Goal: Task Accomplishment & Management: Manage account settings

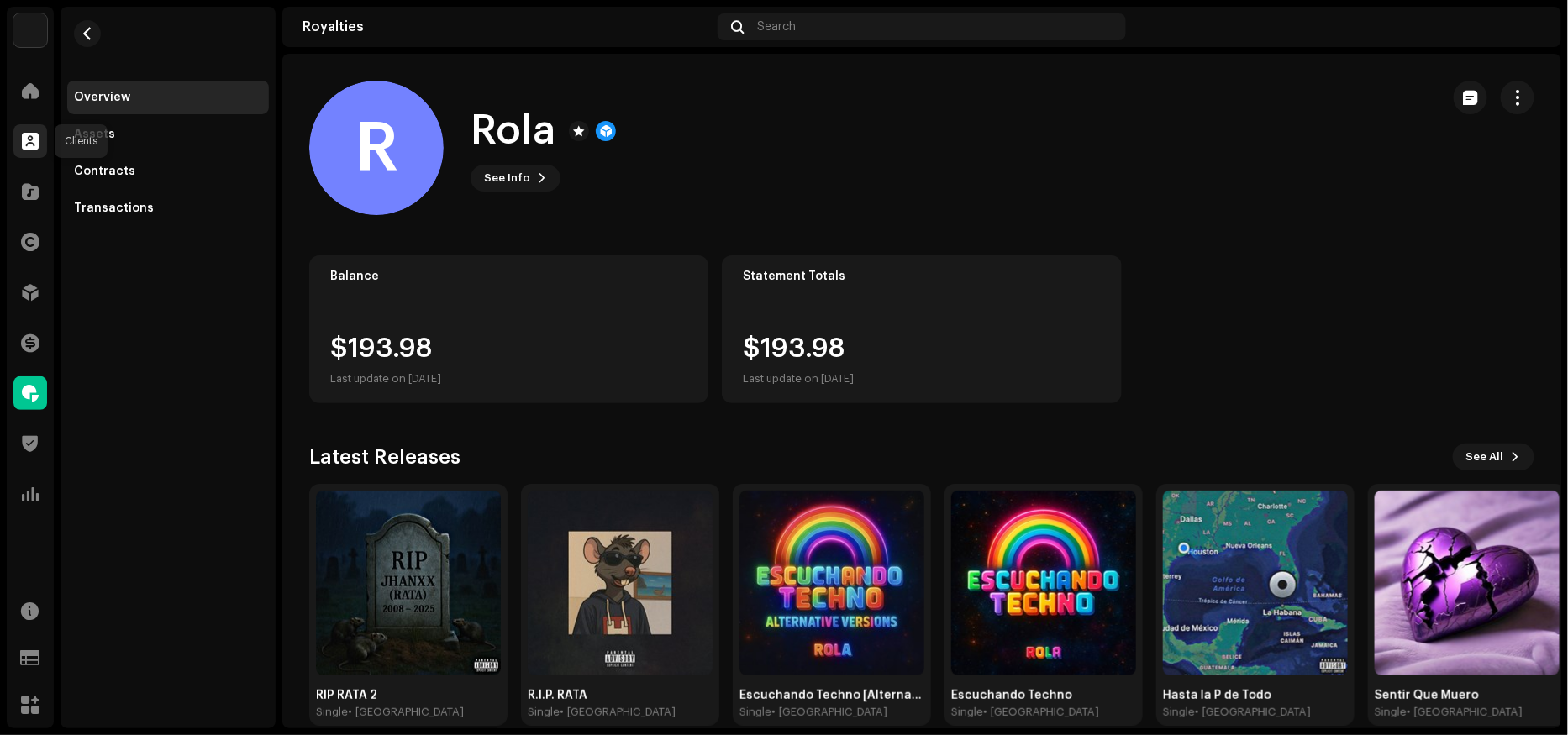
click at [23, 140] on span at bounding box center [31, 141] width 17 height 13
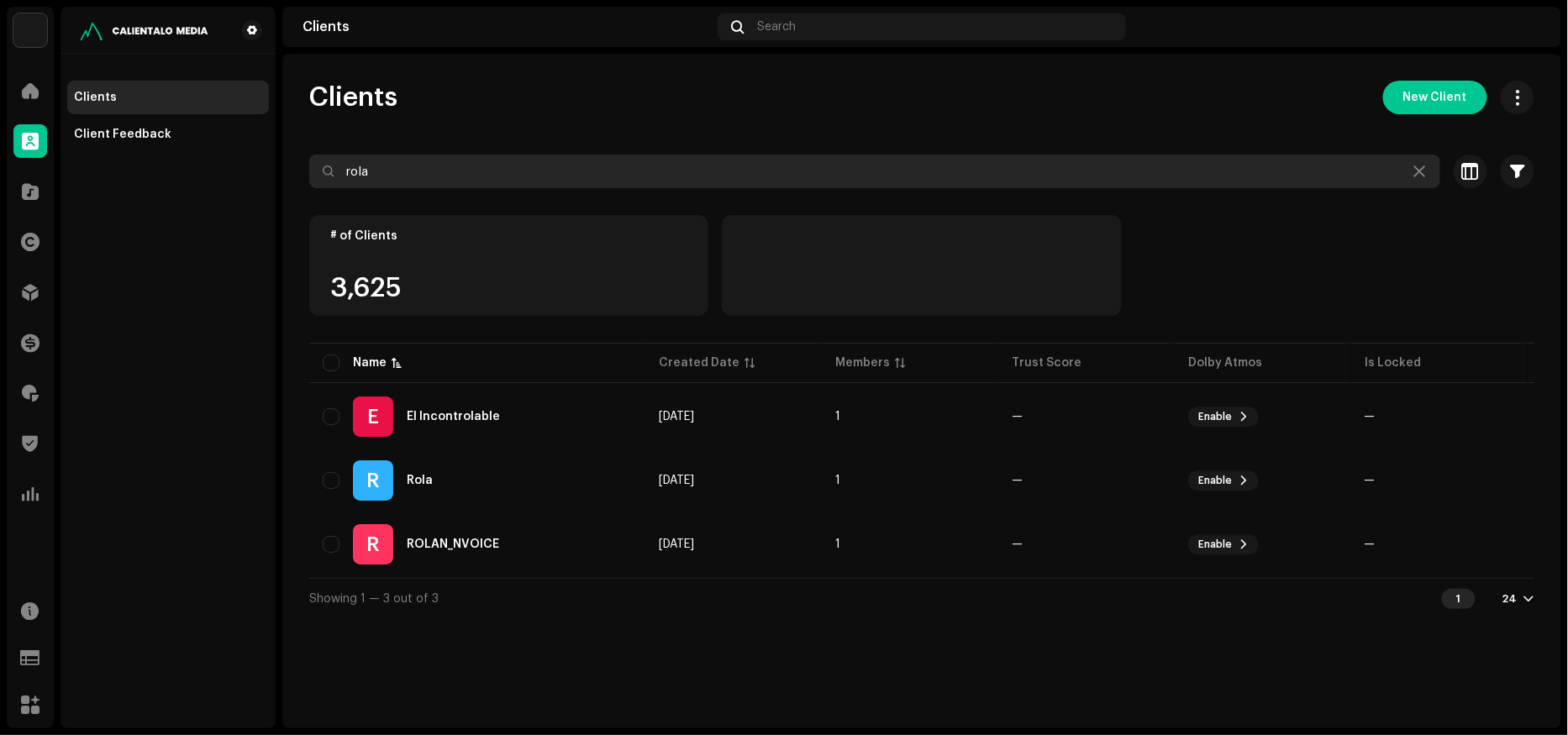
click at [432, 165] on input "rola" at bounding box center [875, 171] width 1131 height 34
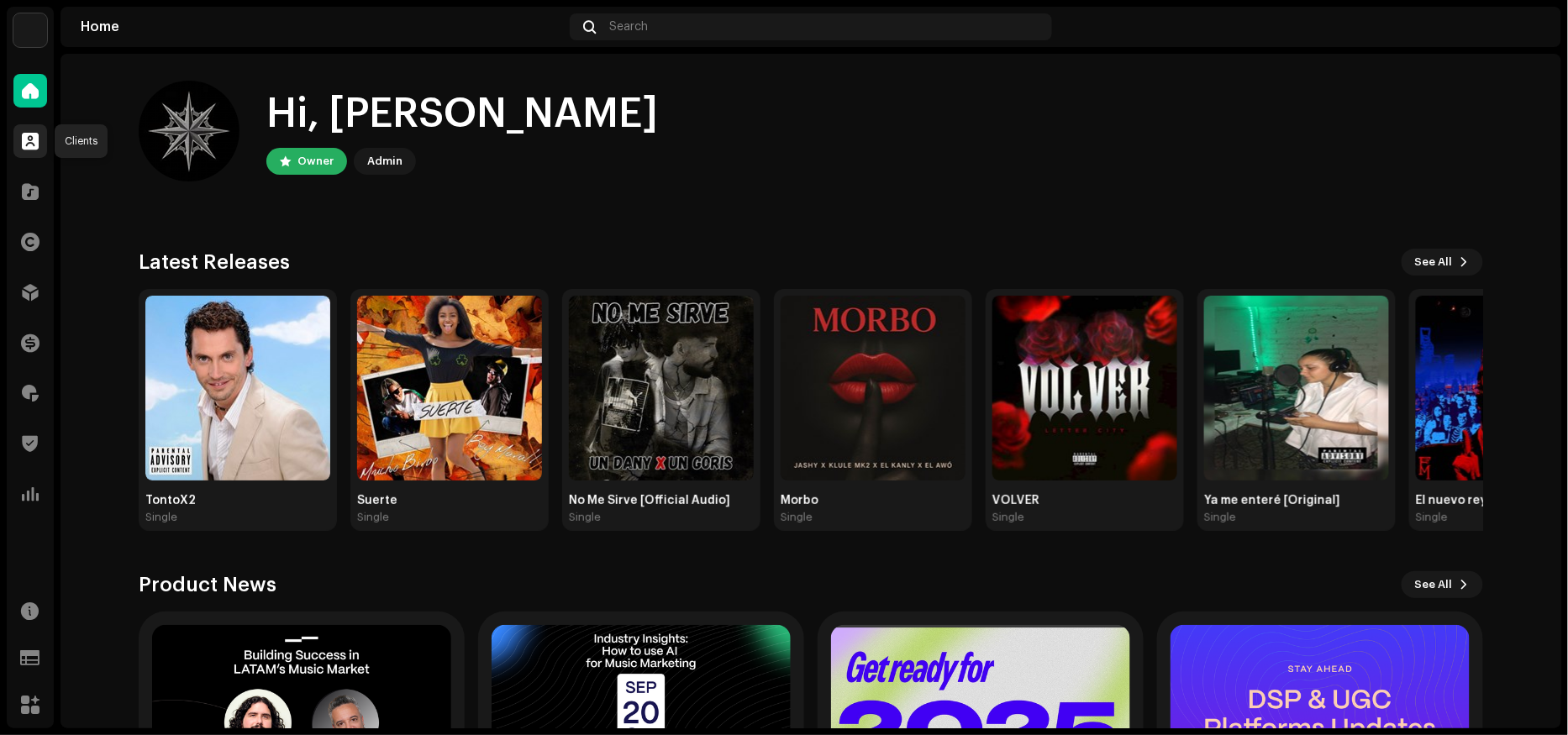
click at [33, 139] on span at bounding box center [31, 141] width 17 height 13
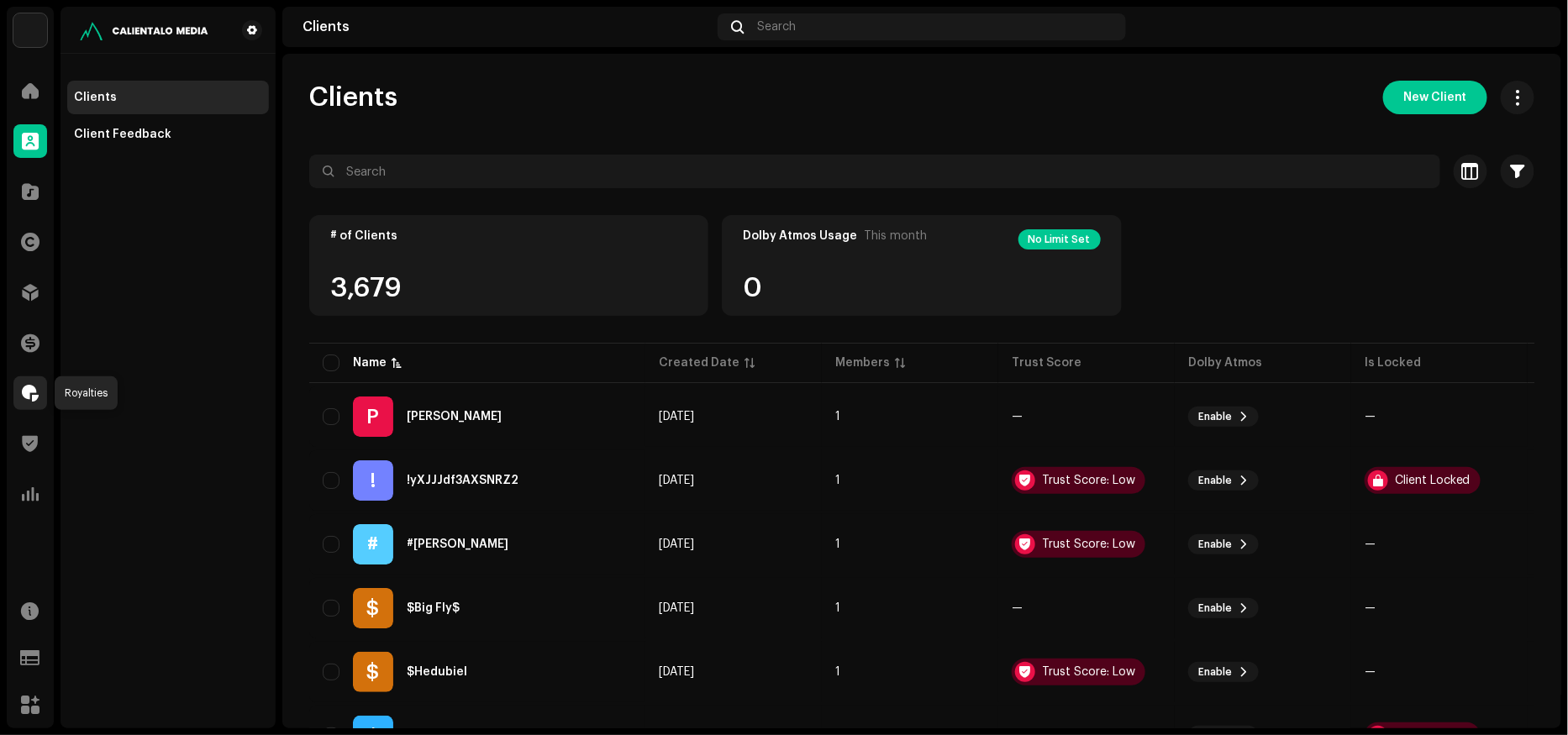
click at [34, 399] on span at bounding box center [31, 393] width 17 height 13
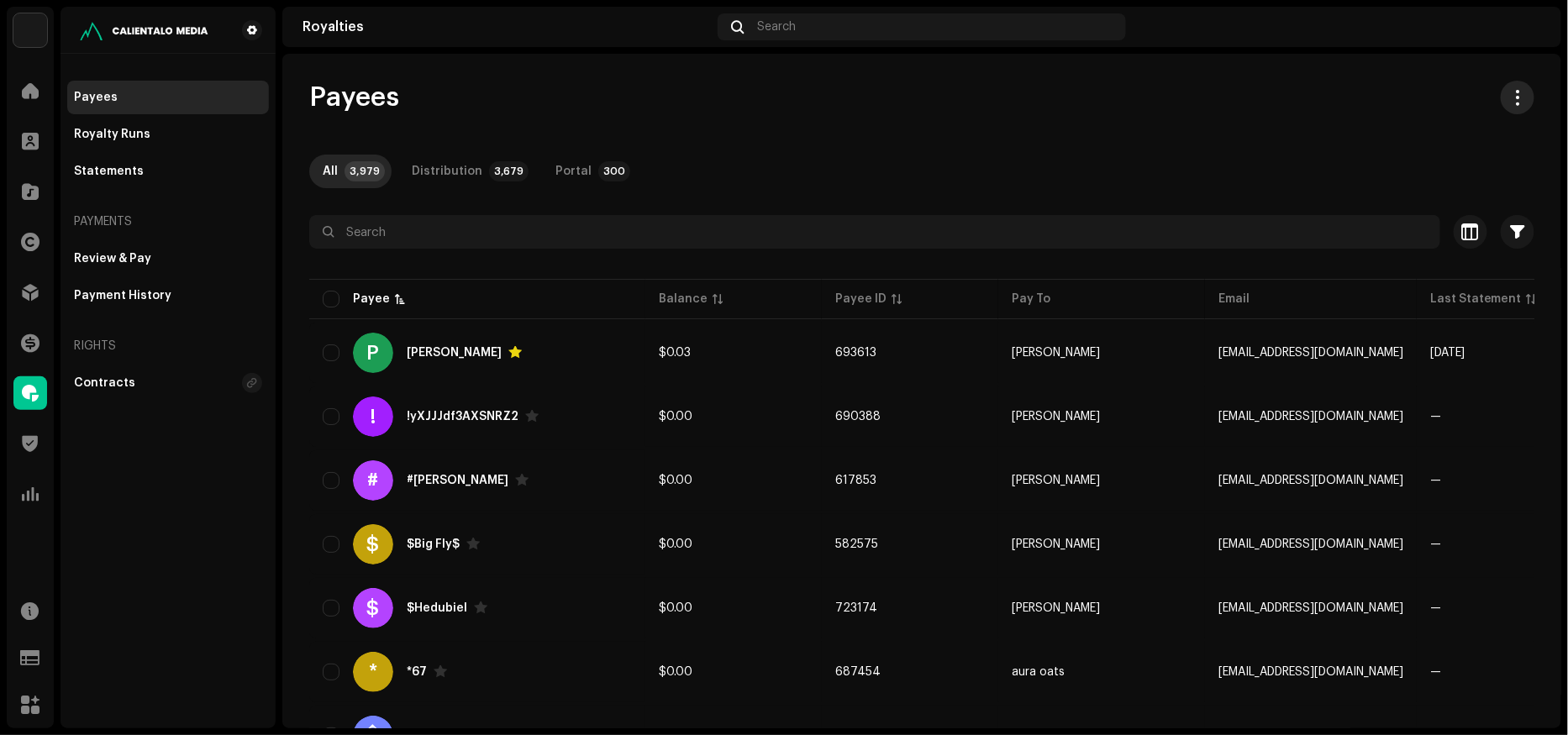
click at [1519, 99] on button "button" at bounding box center [1517, 97] width 34 height 34
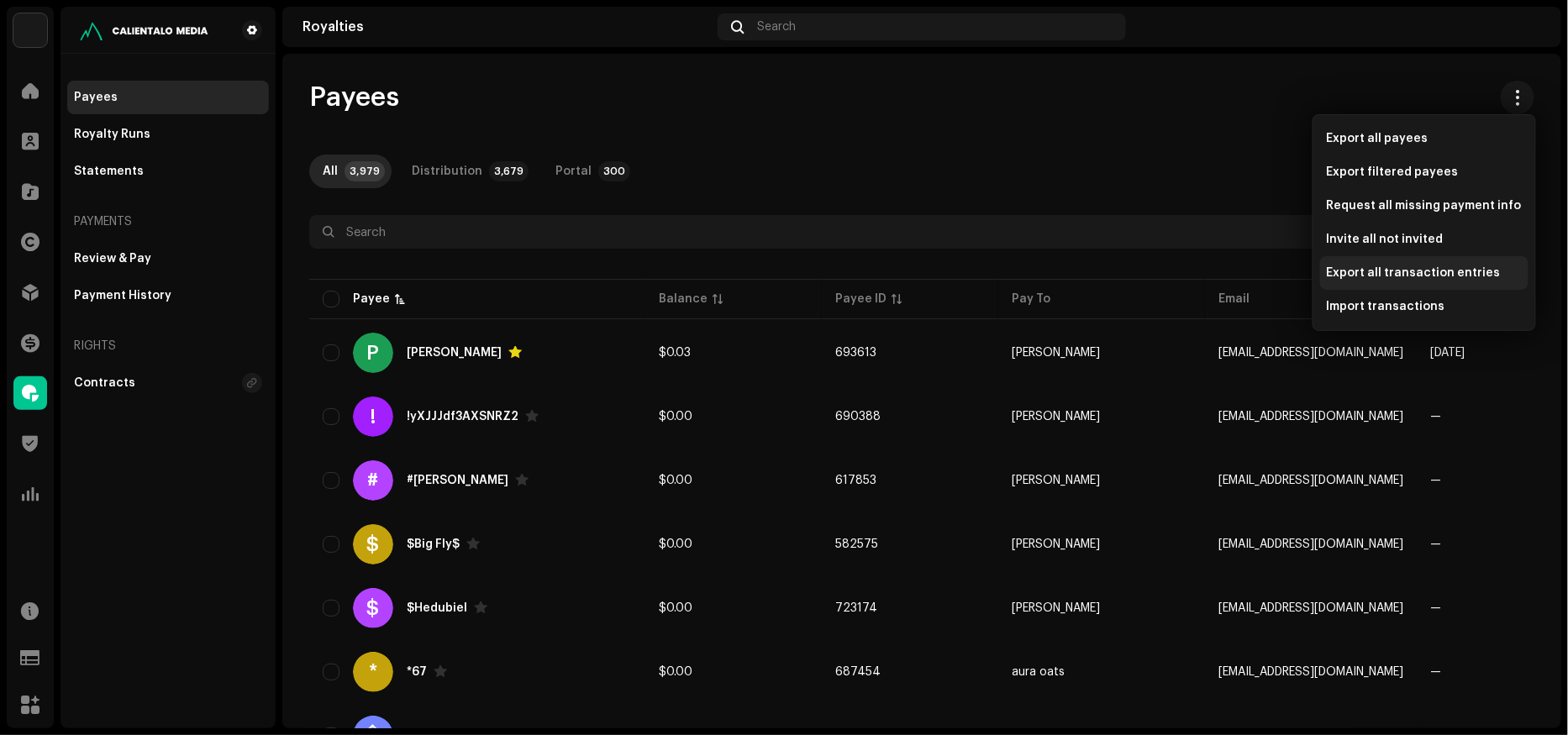
click at [1437, 272] on span "Export all transaction entries" at bounding box center [1415, 273] width 174 height 13
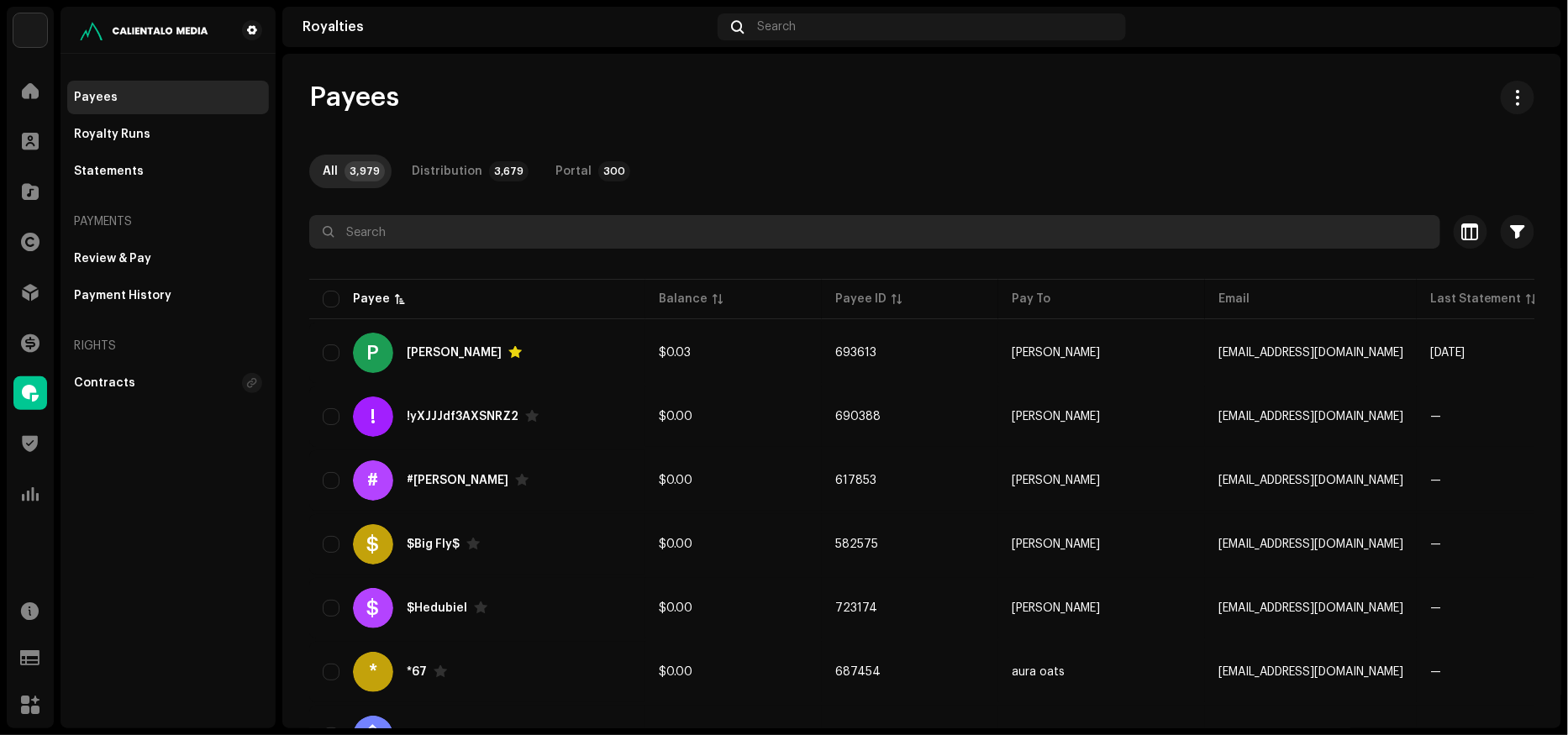
click at [473, 228] on input "text" at bounding box center [875, 231] width 1131 height 34
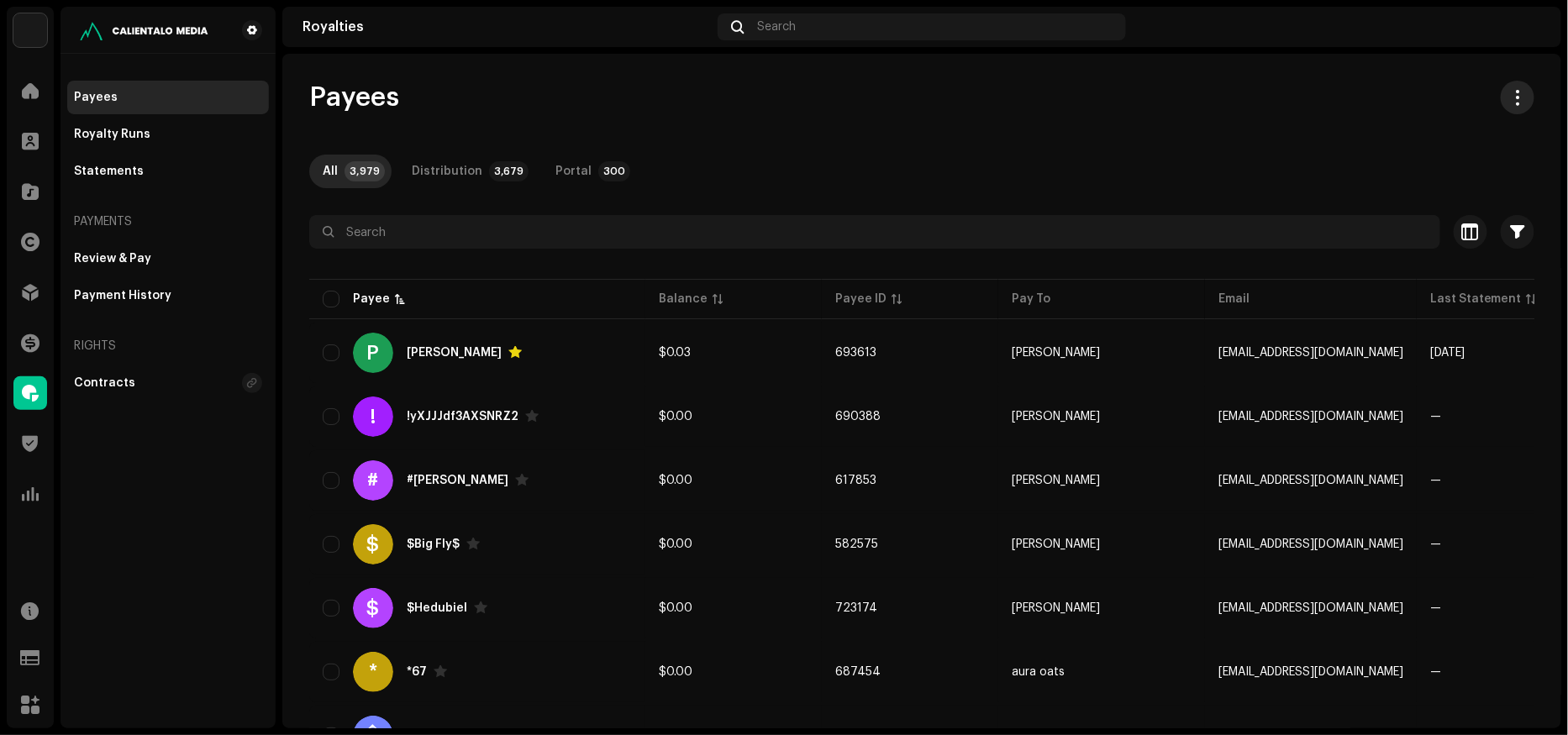
click at [1501, 91] on button "button" at bounding box center [1517, 97] width 34 height 34
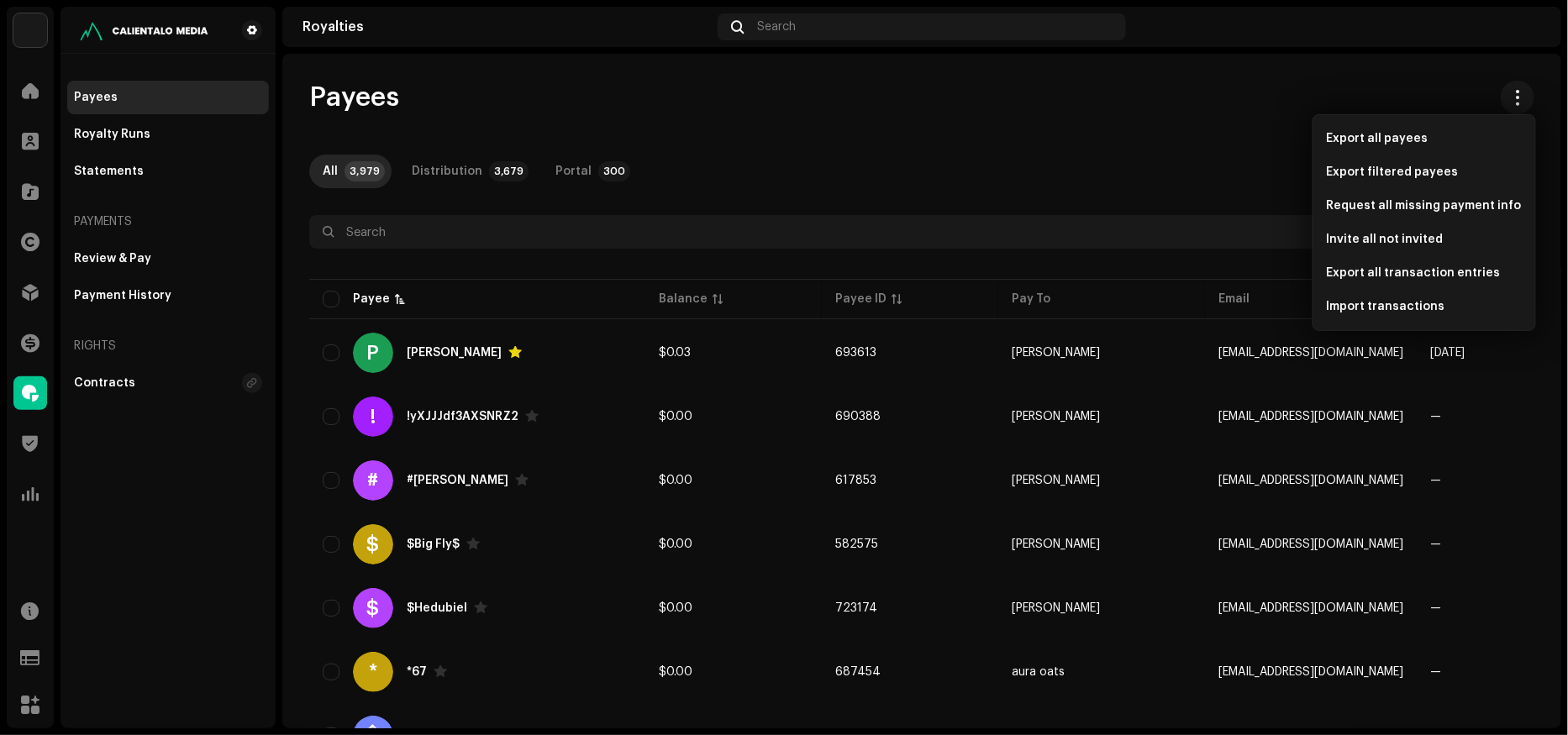
click at [1203, 79] on div "Payees All 3,979 Distribution 3,679 Portal 300 Selected 0 Select all 3979 Optio…" at bounding box center [922, 391] width 1280 height 675
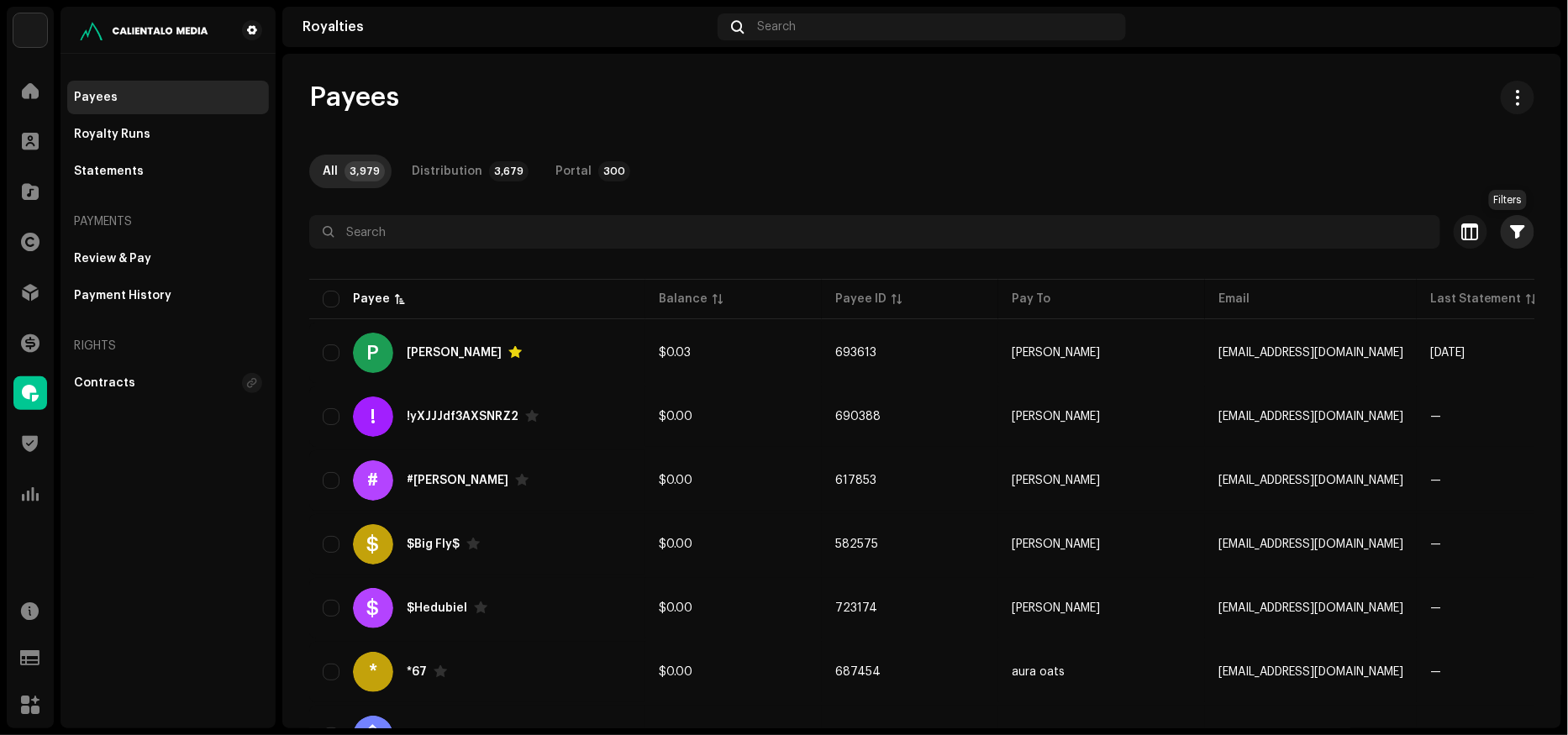
click at [1518, 232] on button "button" at bounding box center [1517, 231] width 34 height 34
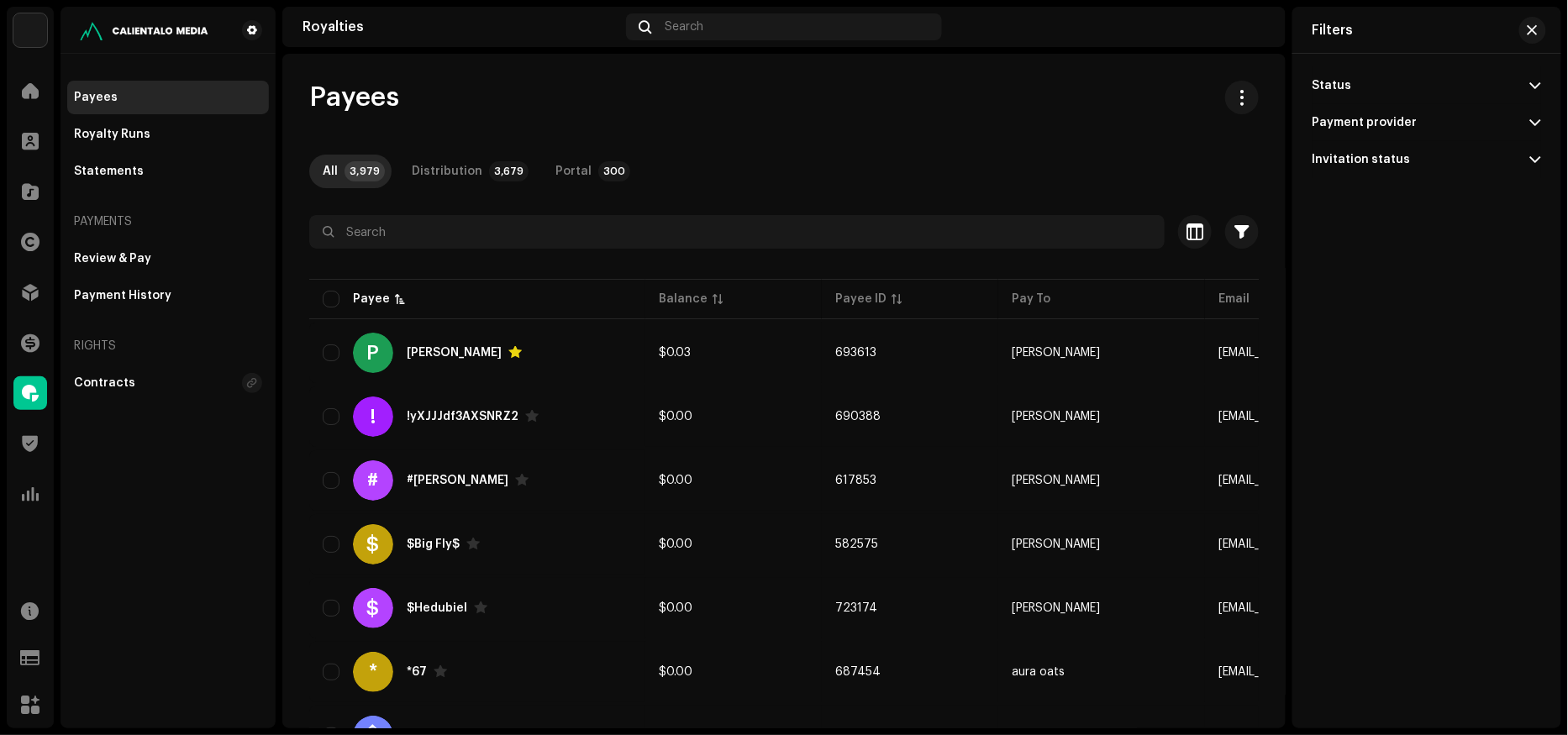
click at [1360, 126] on div "Payment provider" at bounding box center [1366, 123] width 105 height 13
click at [1344, 75] on p-accordion-header "Status" at bounding box center [1427, 85] width 229 height 37
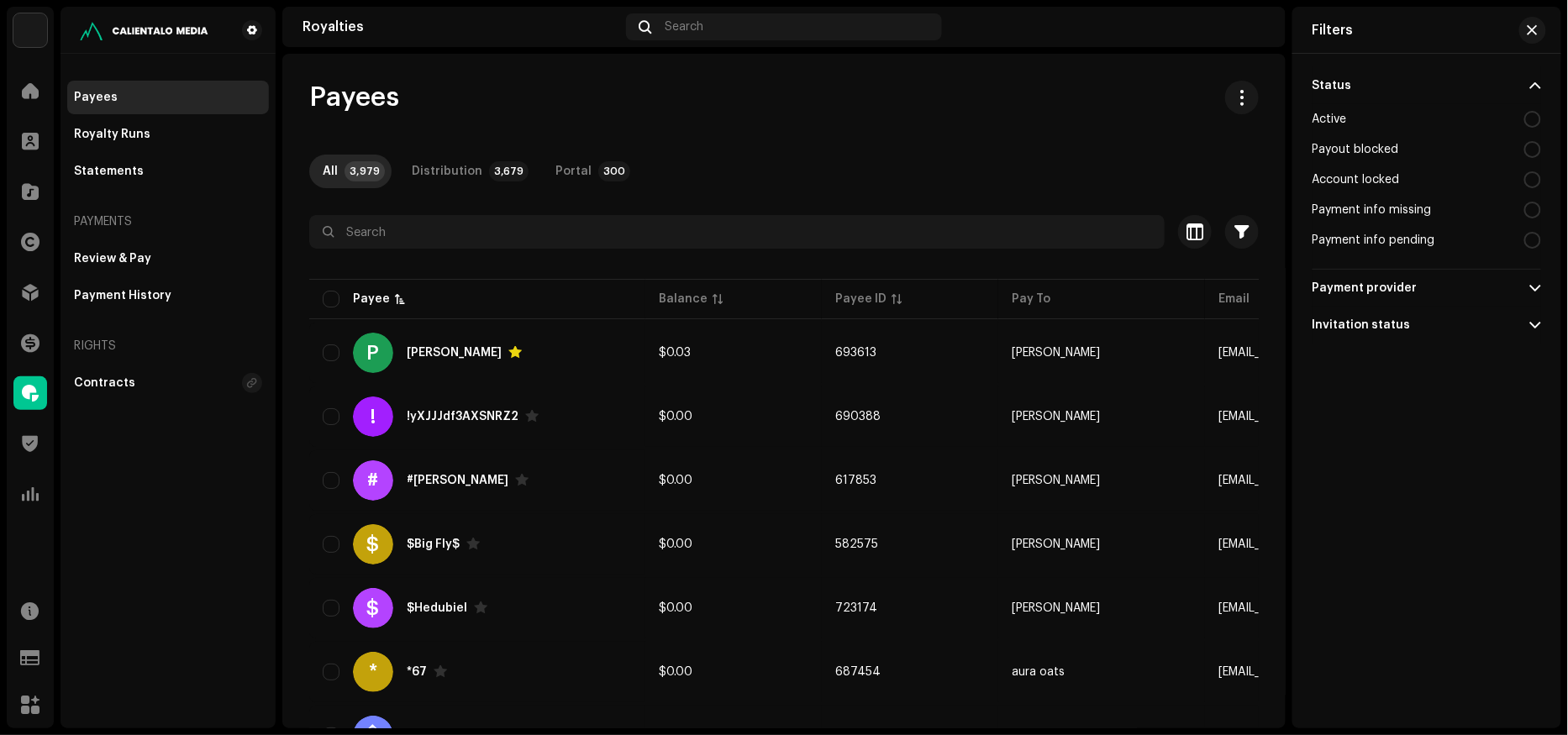
click at [1343, 79] on p-accordion-header "Status" at bounding box center [1427, 85] width 229 height 37
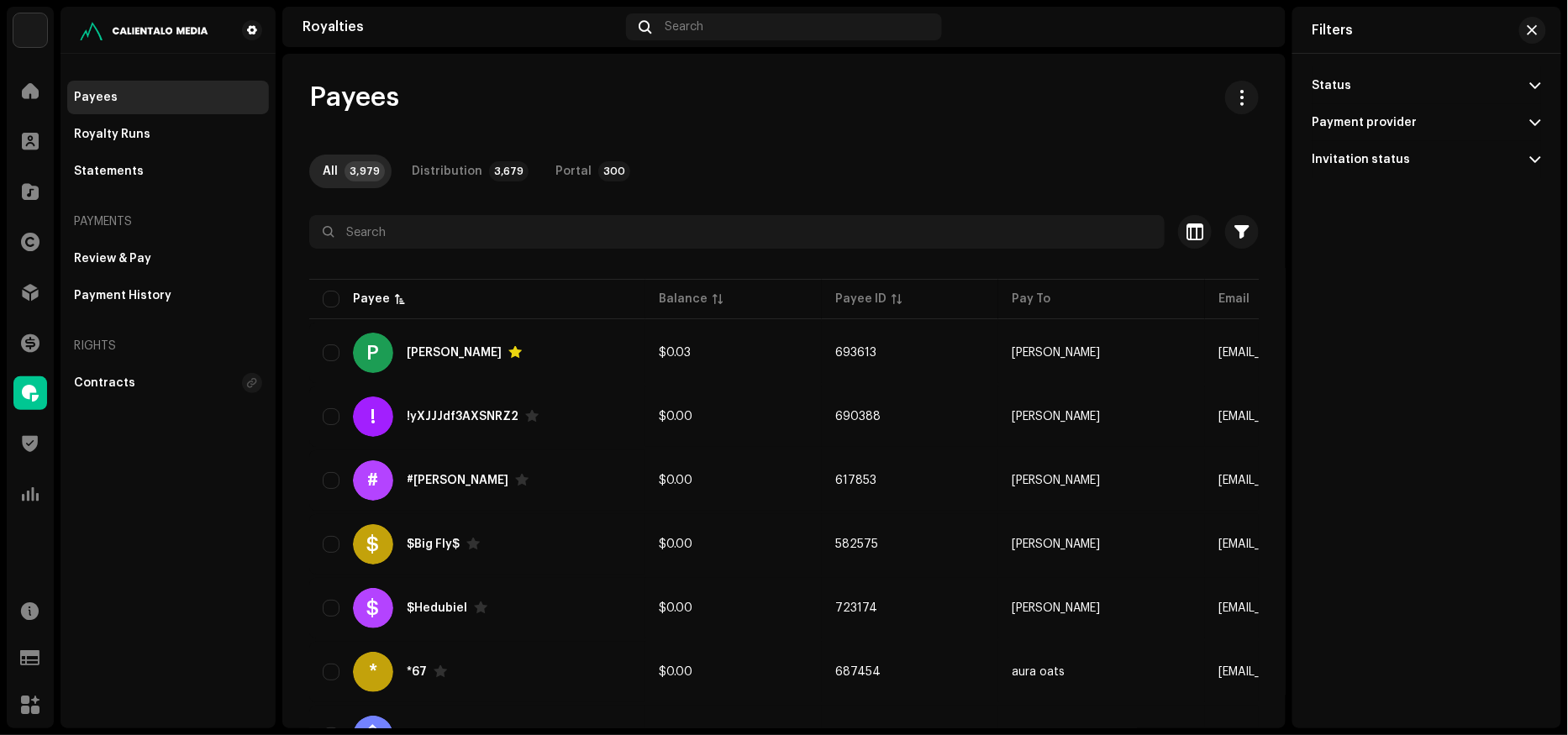
click at [1341, 81] on div "Status" at bounding box center [1332, 85] width 39 height 13
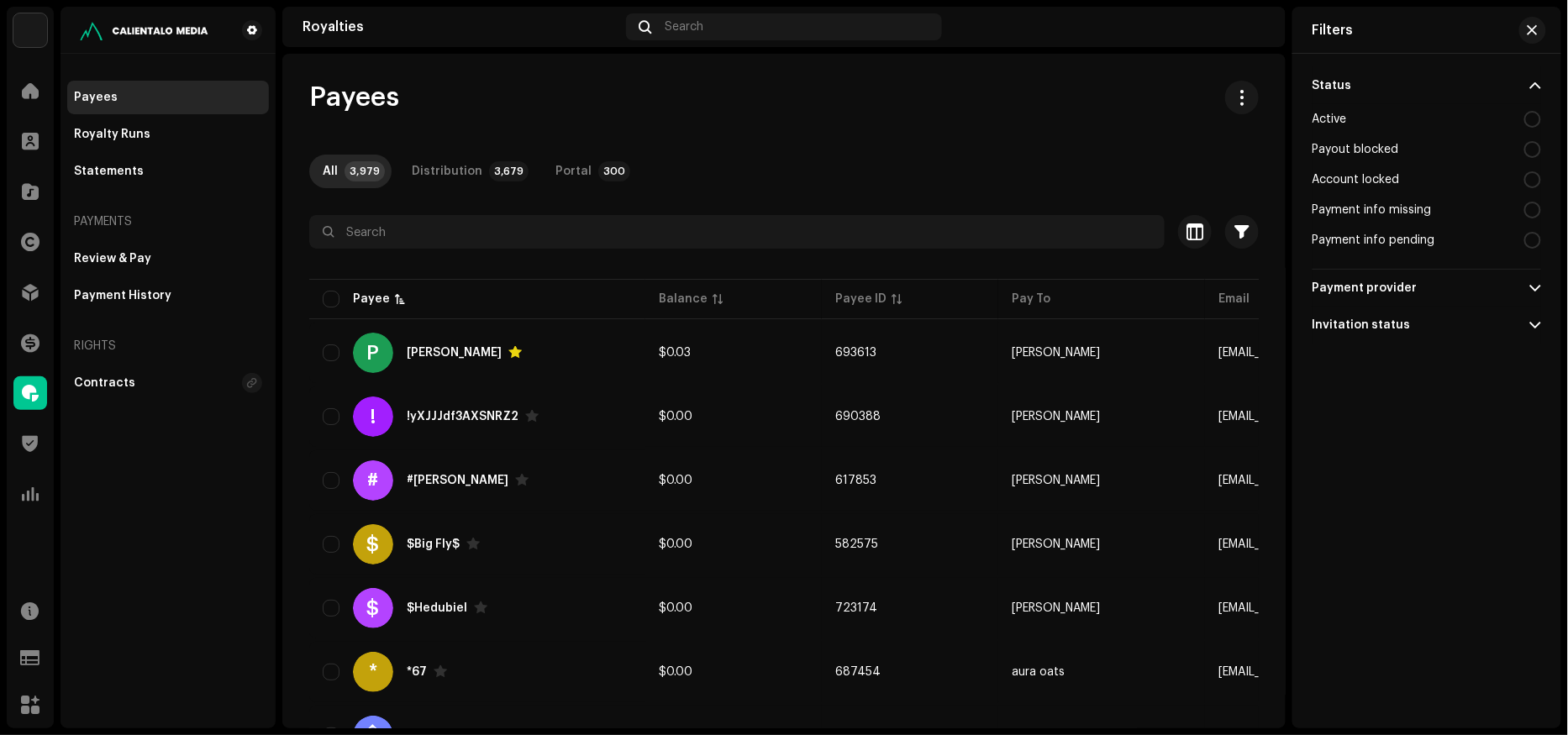
click at [1335, 118] on div "Active" at bounding box center [1330, 120] width 35 height 13
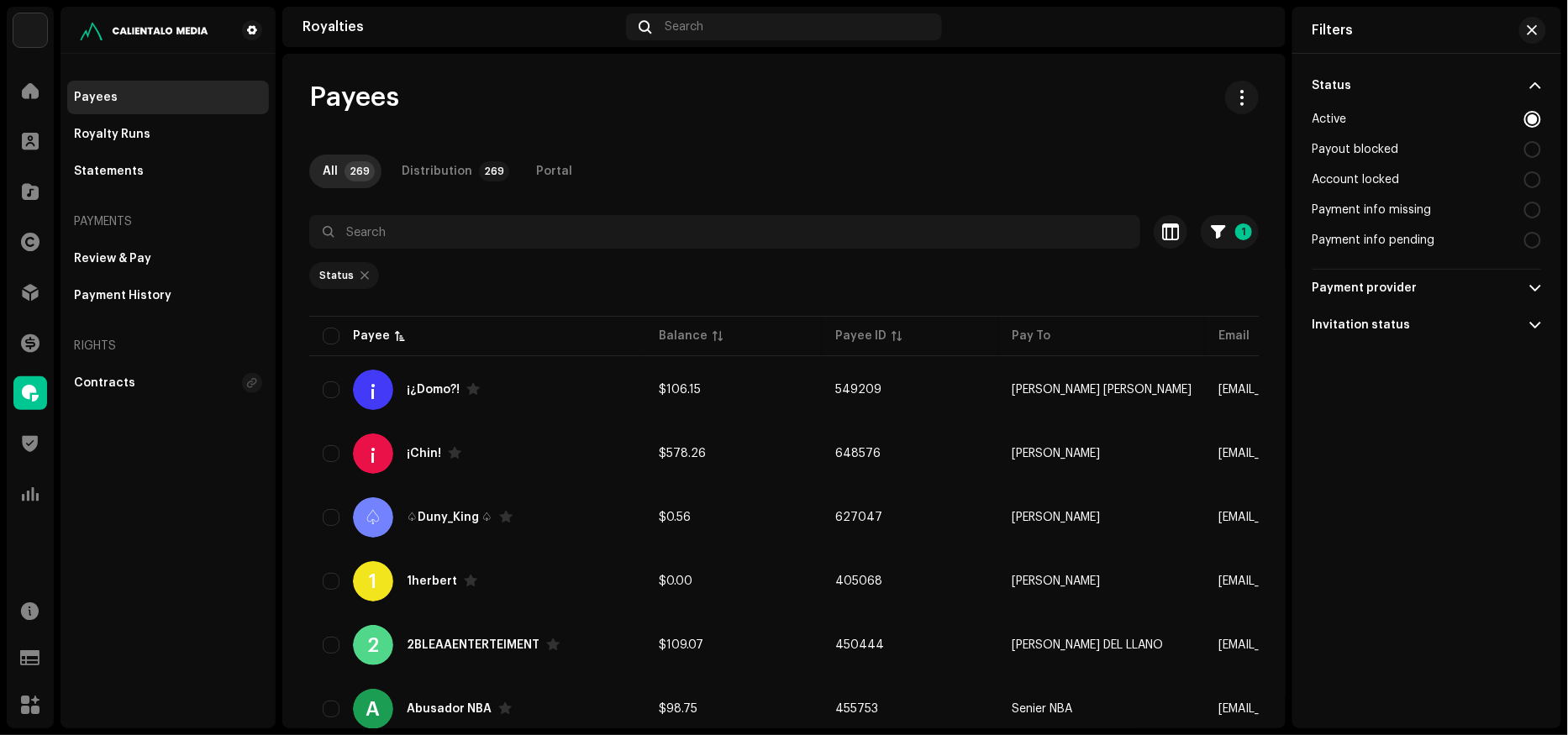
click at [1328, 119] on div "Active" at bounding box center [1330, 120] width 35 height 13
click at [1371, 213] on div "Payment info missing" at bounding box center [1372, 210] width 120 height 13
radio input "false"
radio input "true"
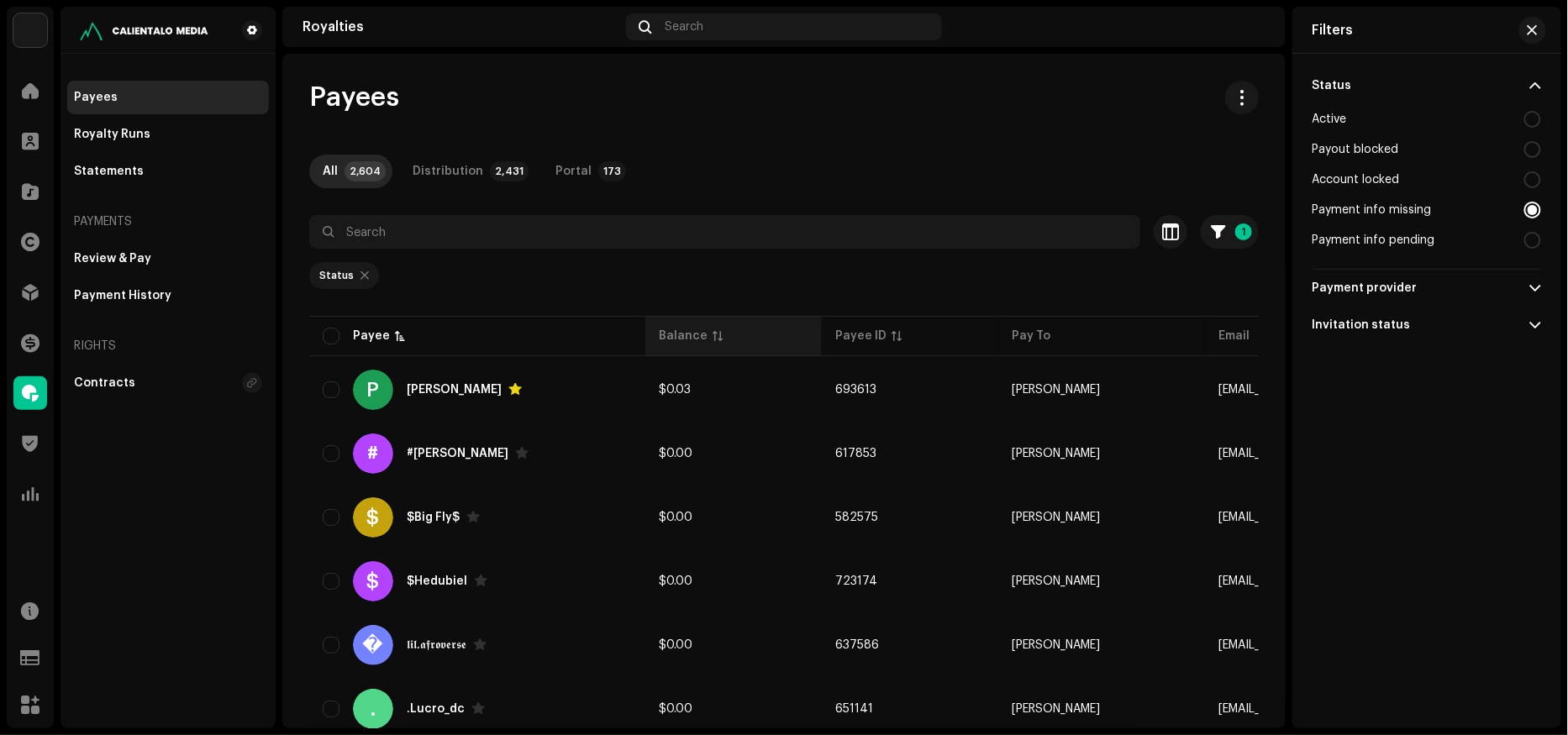
click at [678, 331] on div "Balance" at bounding box center [682, 336] width 49 height 17
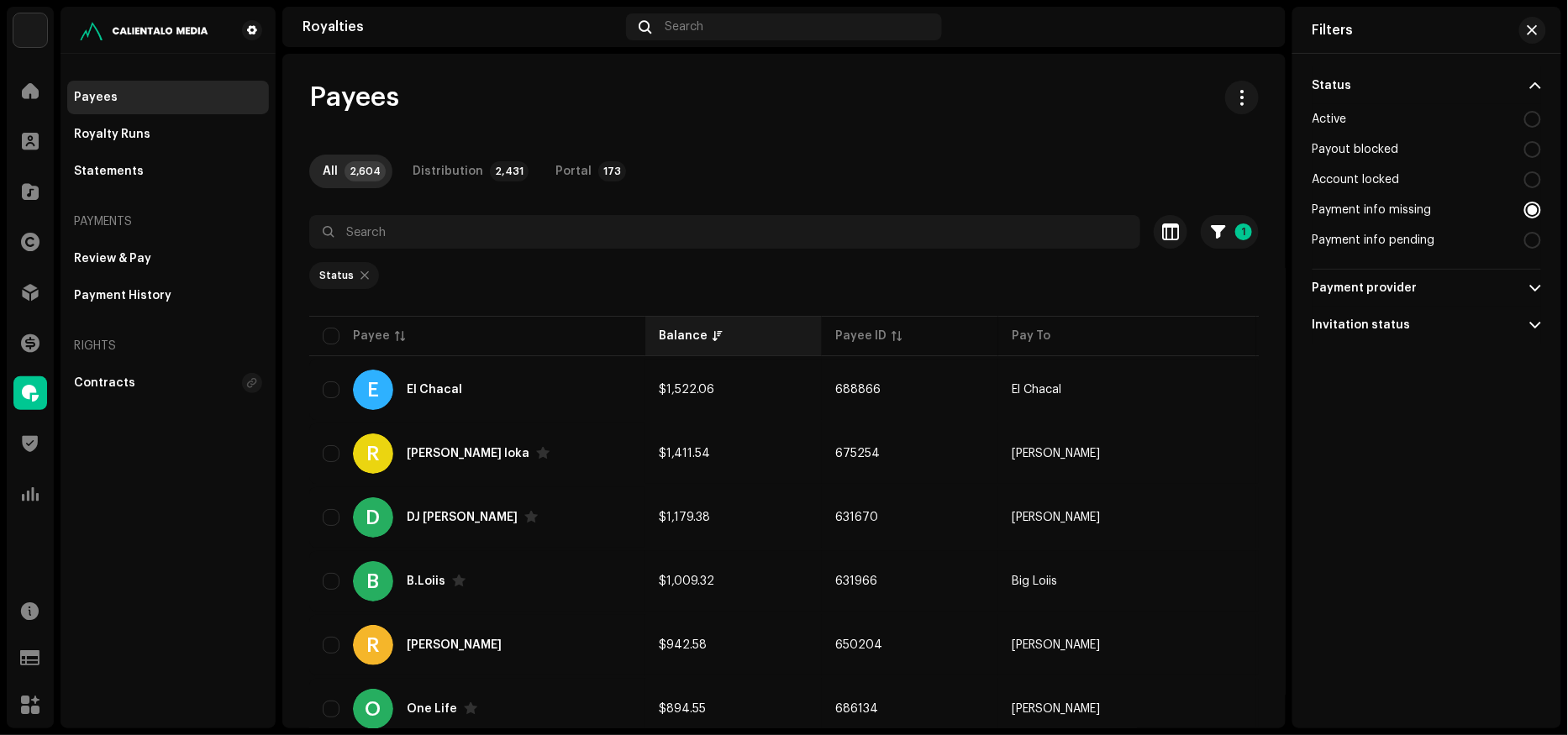
click at [678, 331] on div "Balance" at bounding box center [682, 336] width 49 height 17
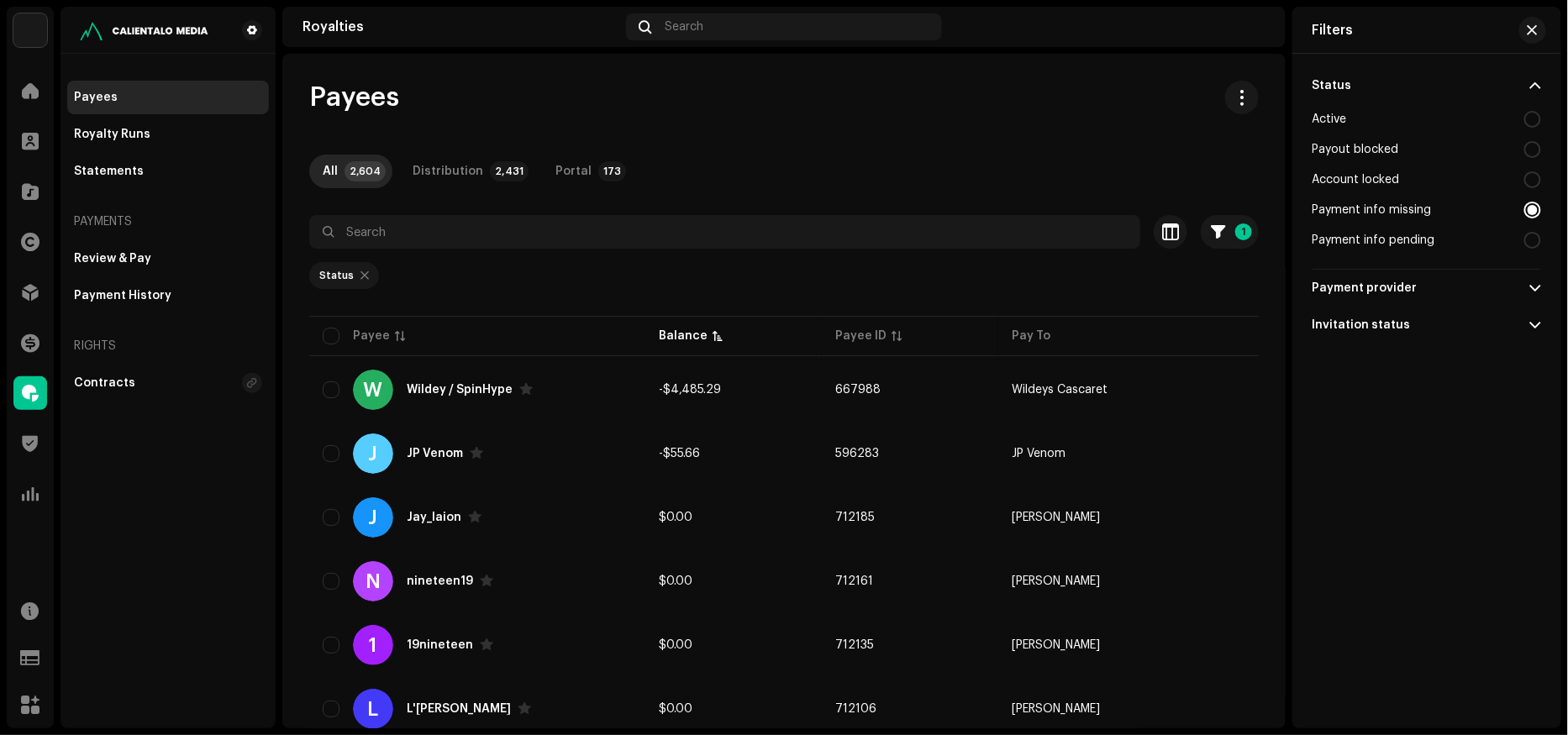
click at [1339, 120] on div "Active" at bounding box center [1330, 120] width 35 height 13
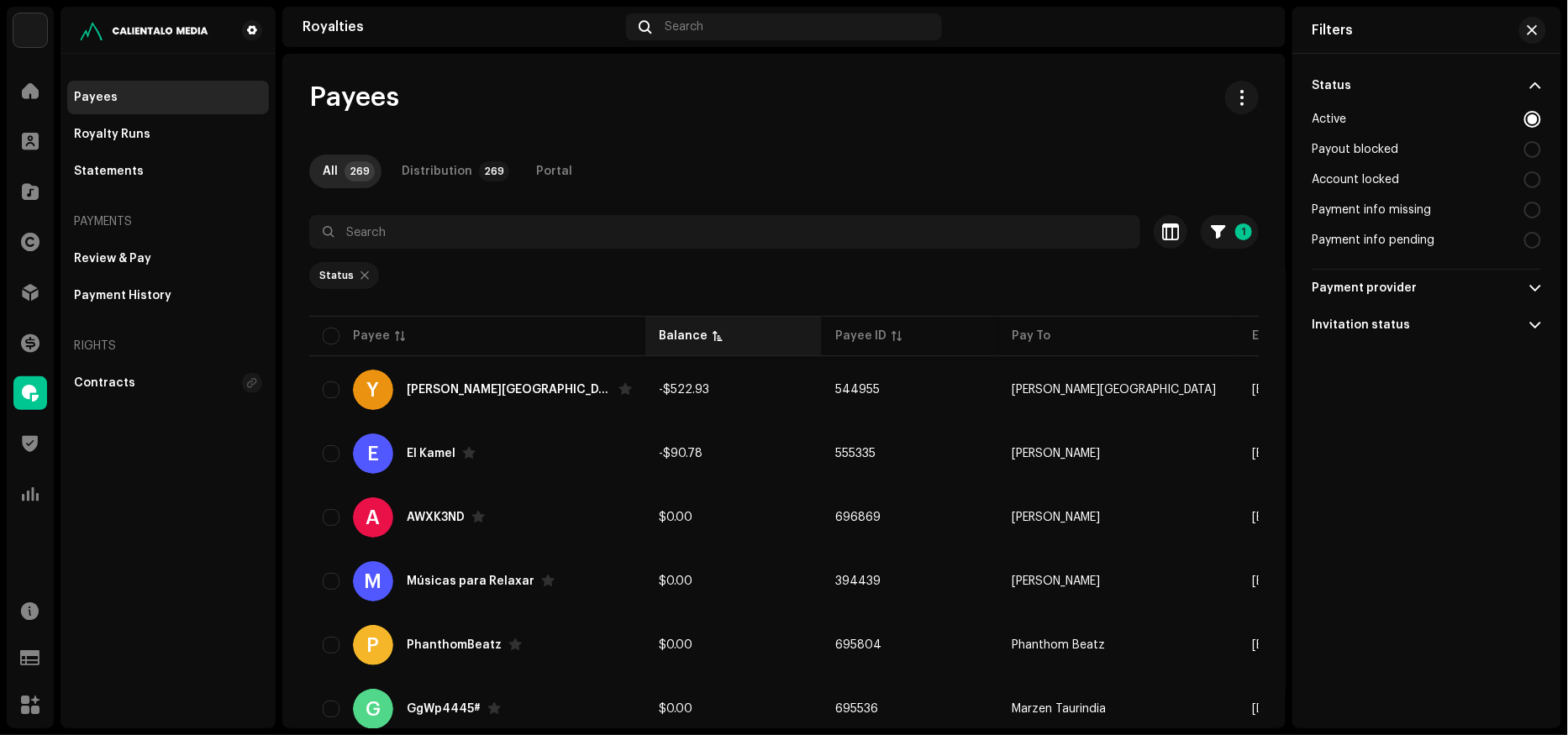
click at [689, 333] on div "Balance" at bounding box center [682, 336] width 49 height 17
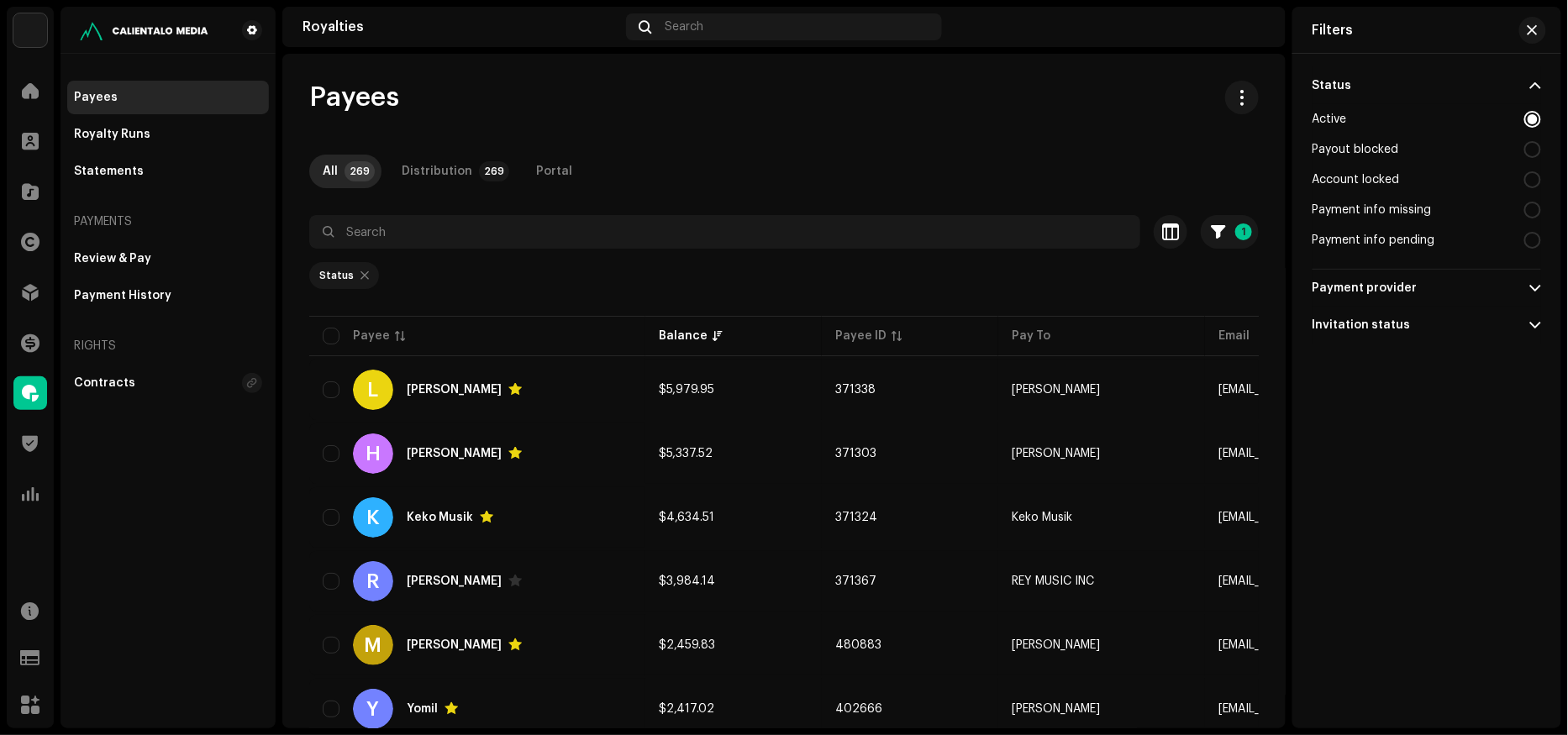
click at [1533, 118] on div at bounding box center [1533, 120] width 17 height 17
click at [360, 271] on div at bounding box center [364, 276] width 9 height 13
radio input "false"
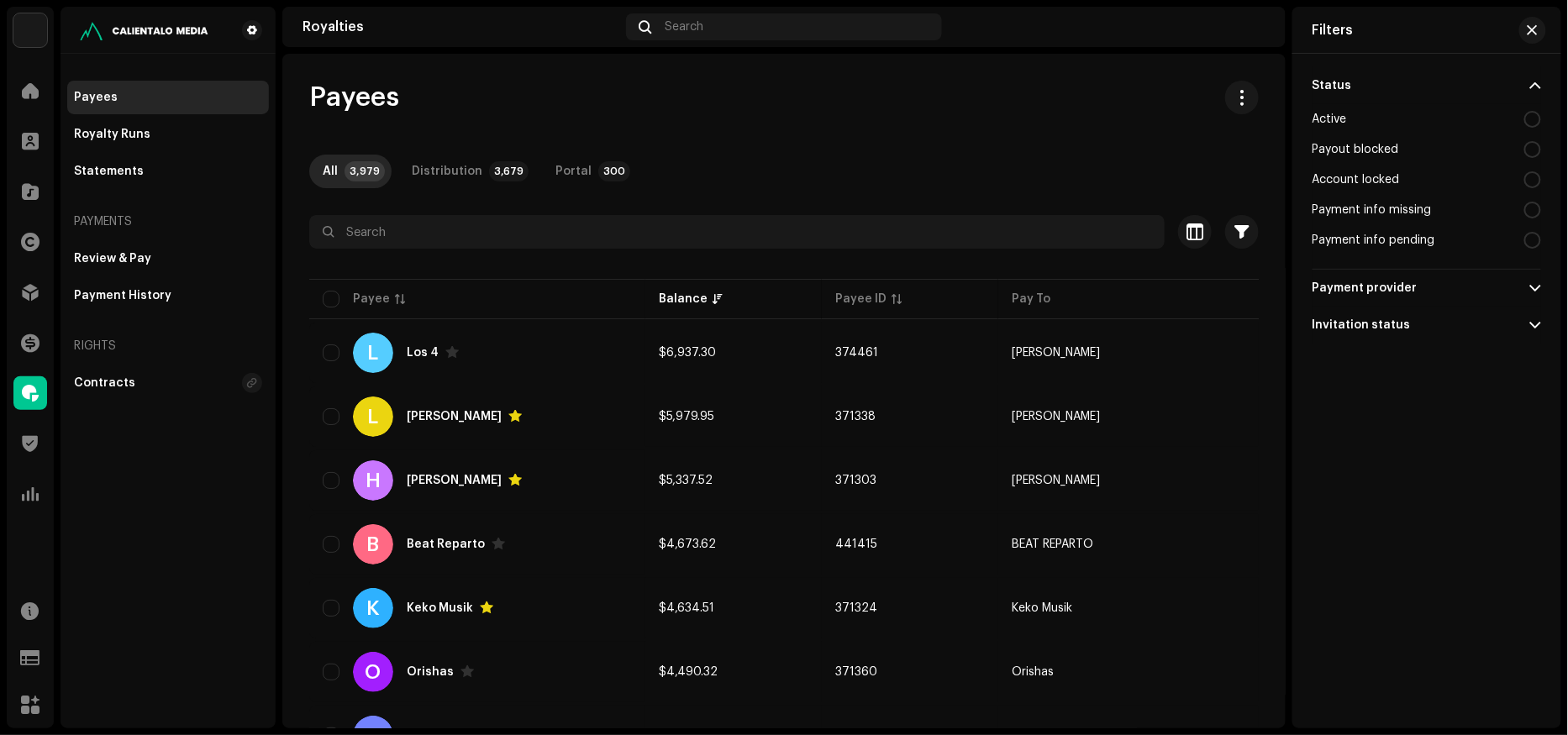
click at [1363, 326] on div "Invitation status" at bounding box center [1362, 325] width 99 height 13
click at [1363, 284] on div "Payment provider" at bounding box center [1366, 288] width 105 height 13
click at [1533, 27] on span "button" at bounding box center [1533, 31] width 11 height 13
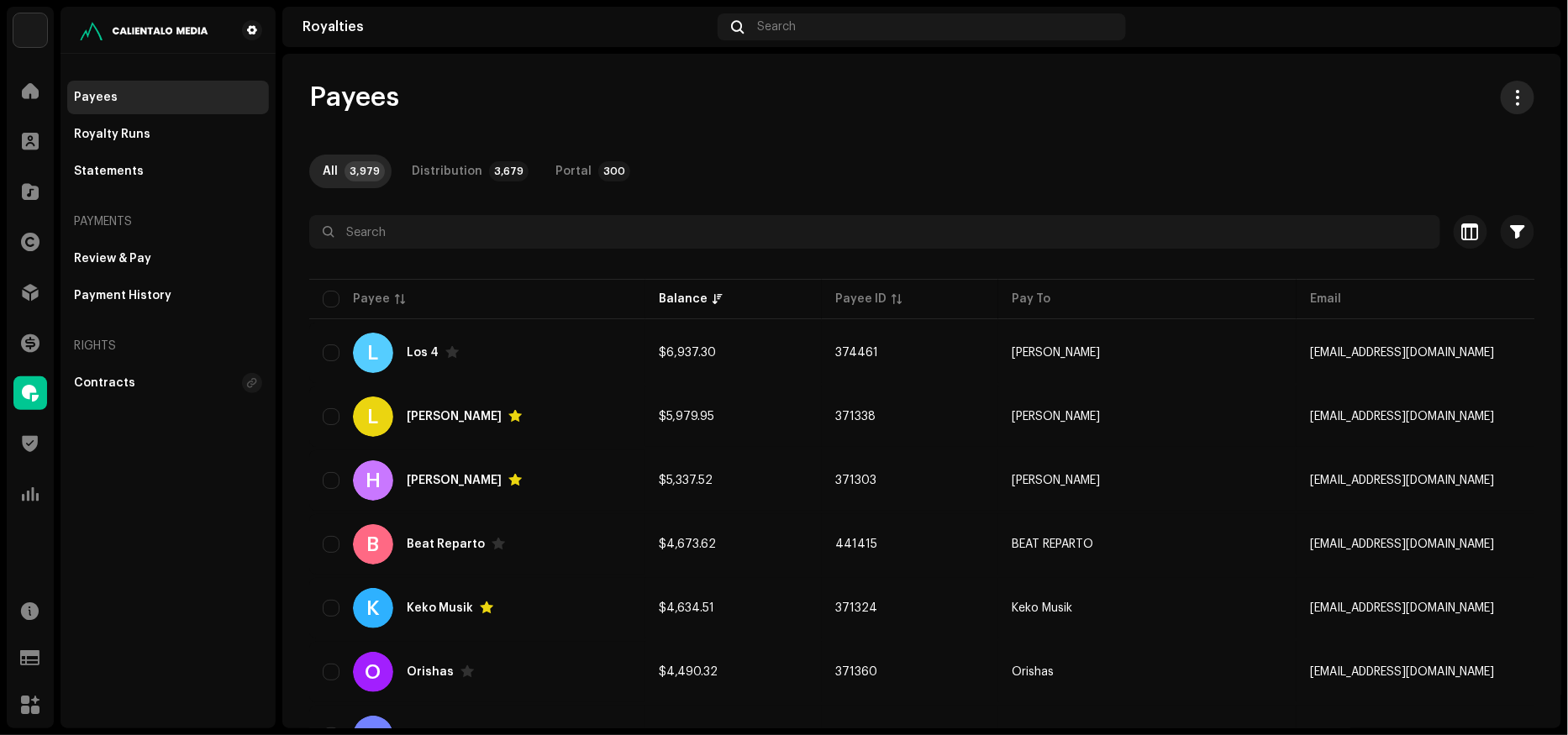
click at [1510, 99] on span "button" at bounding box center [1518, 98] width 16 height 13
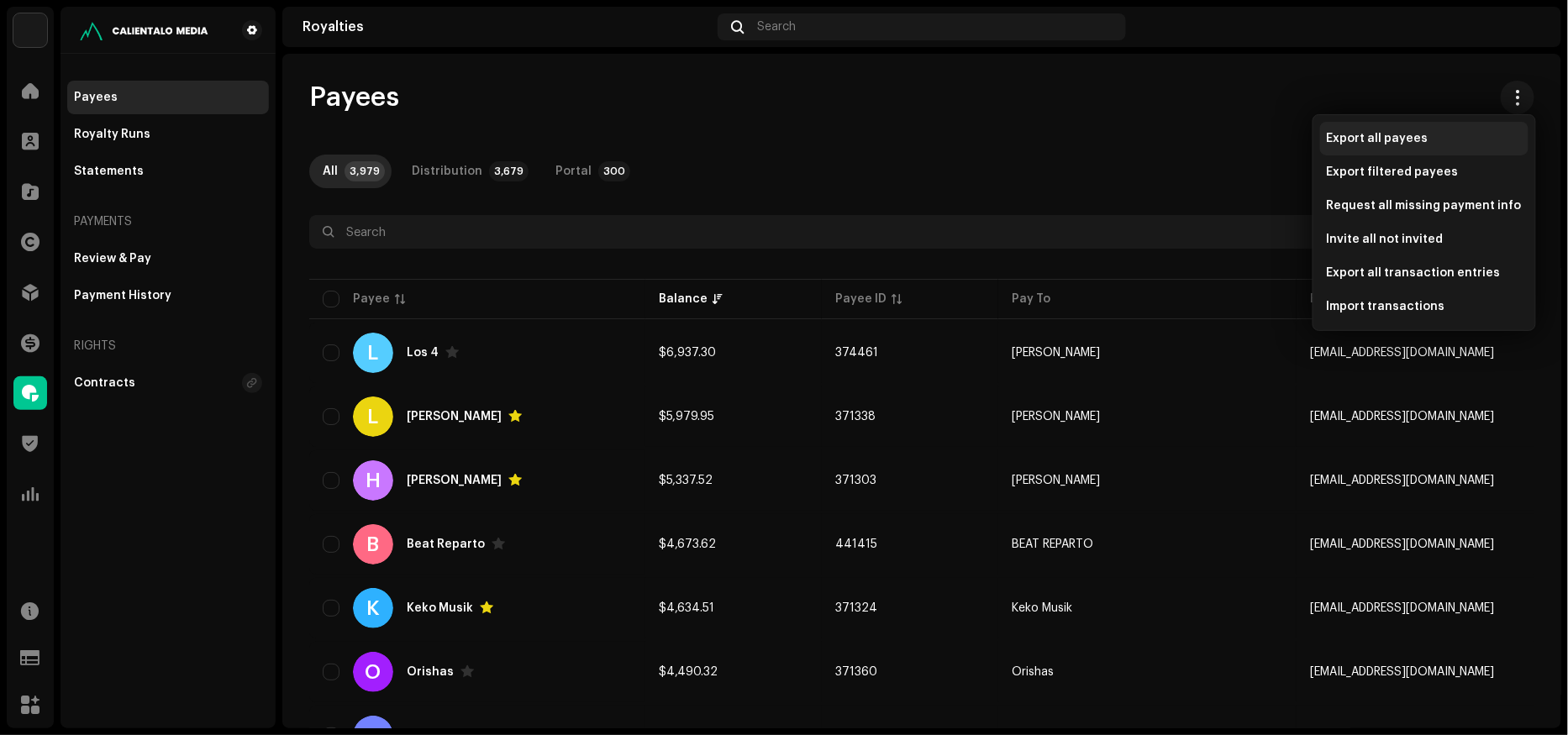
click at [1380, 145] on div "Export all payees" at bounding box center [1424, 138] width 208 height 34
